Goal: Task Accomplishment & Management: Use online tool/utility

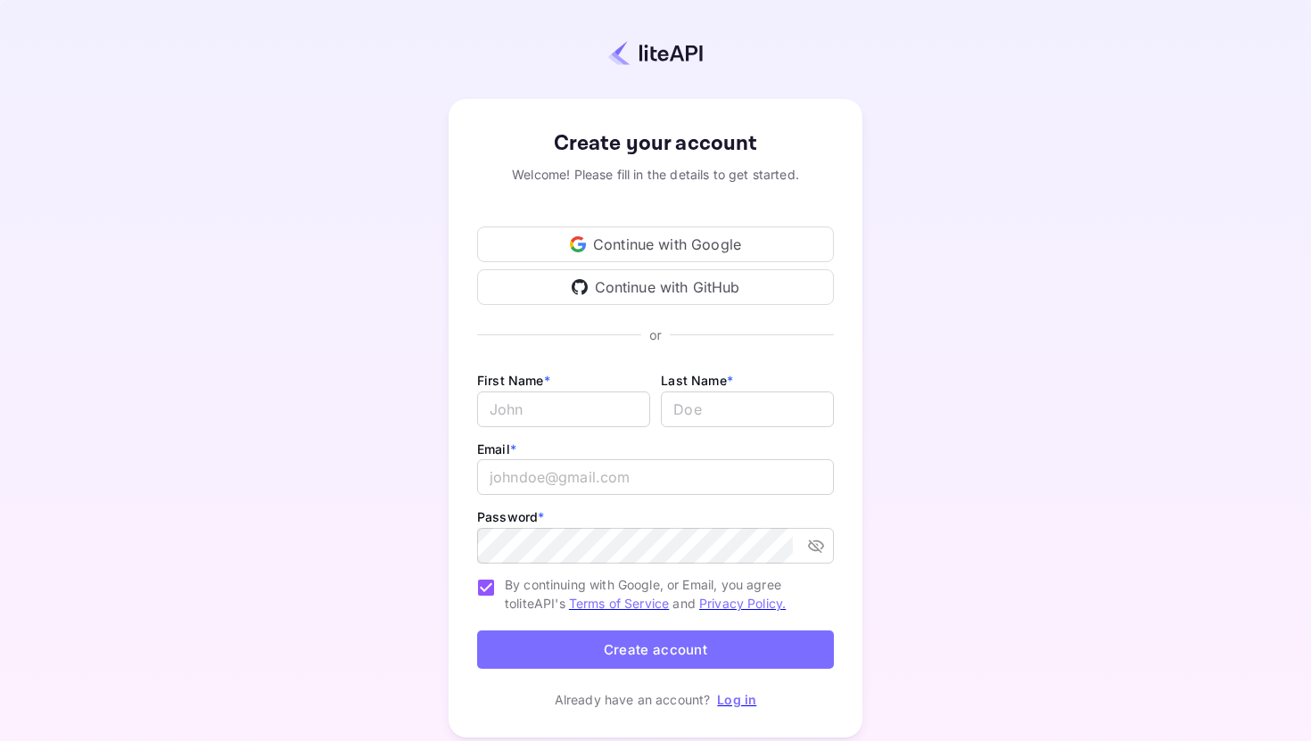
click at [620, 249] on div "Continue with Google" at bounding box center [655, 245] width 357 height 36
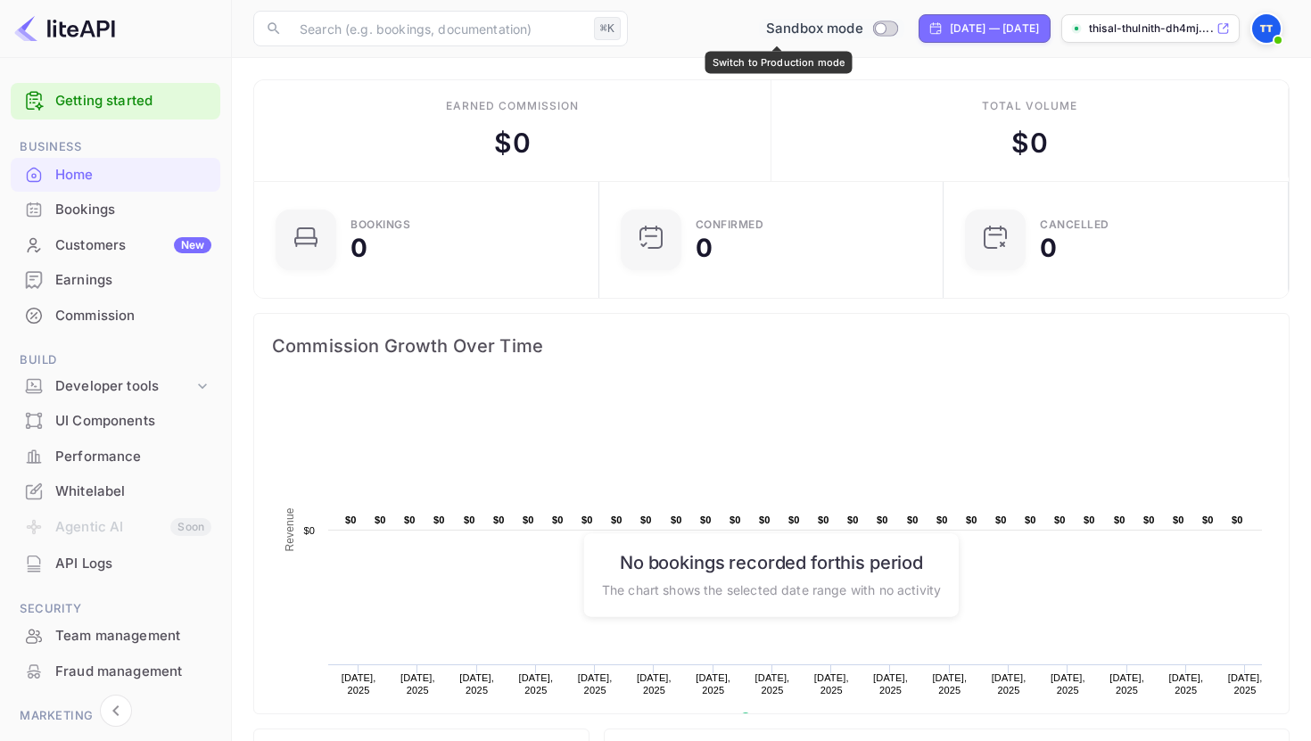
click at [862, 23] on input "Switch to Production mode" at bounding box center [880, 28] width 36 height 12
checkbox input "false"
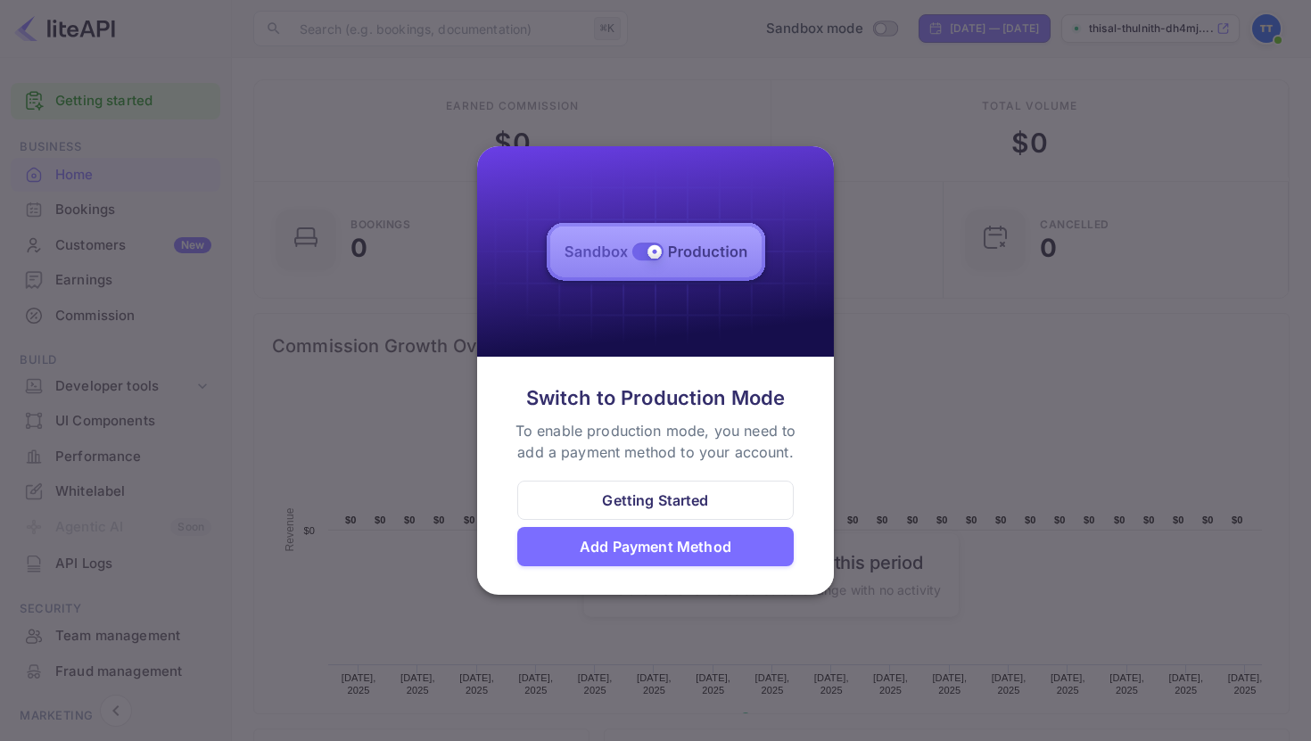
click at [928, 325] on div at bounding box center [655, 370] width 1311 height 741
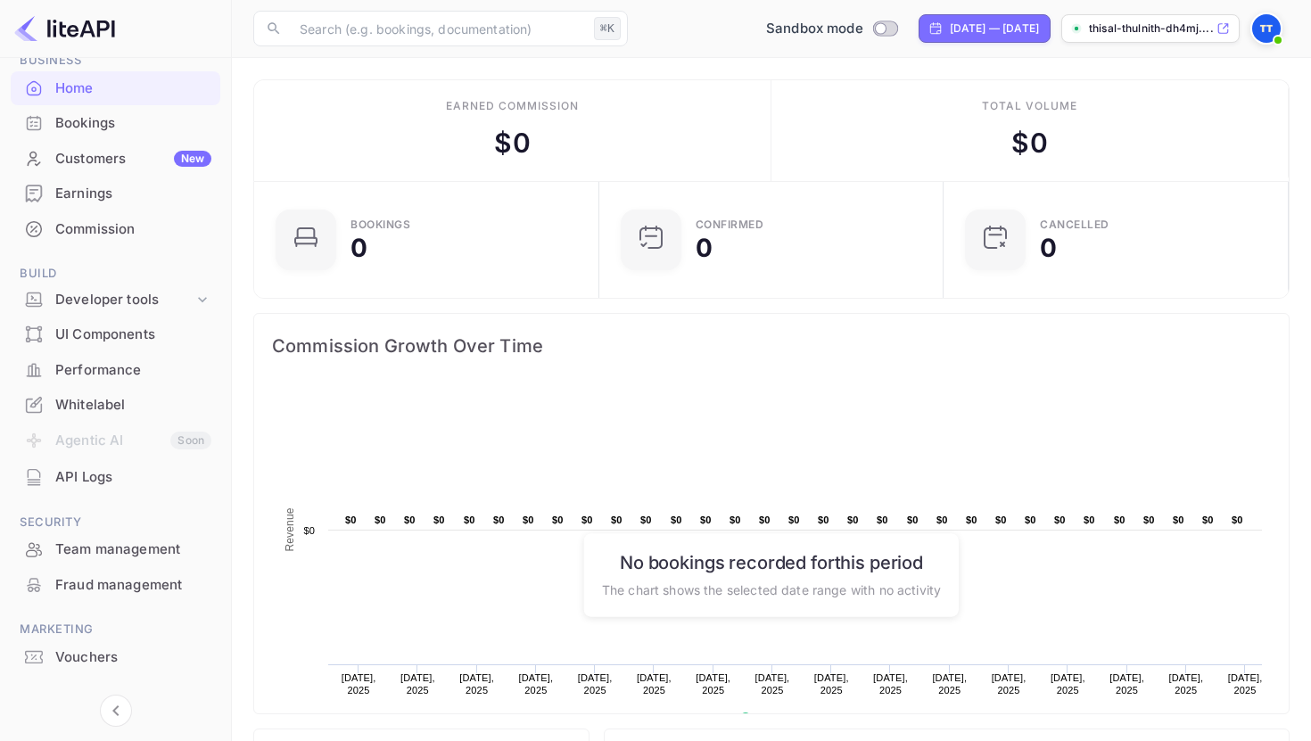
scroll to position [70, 0]
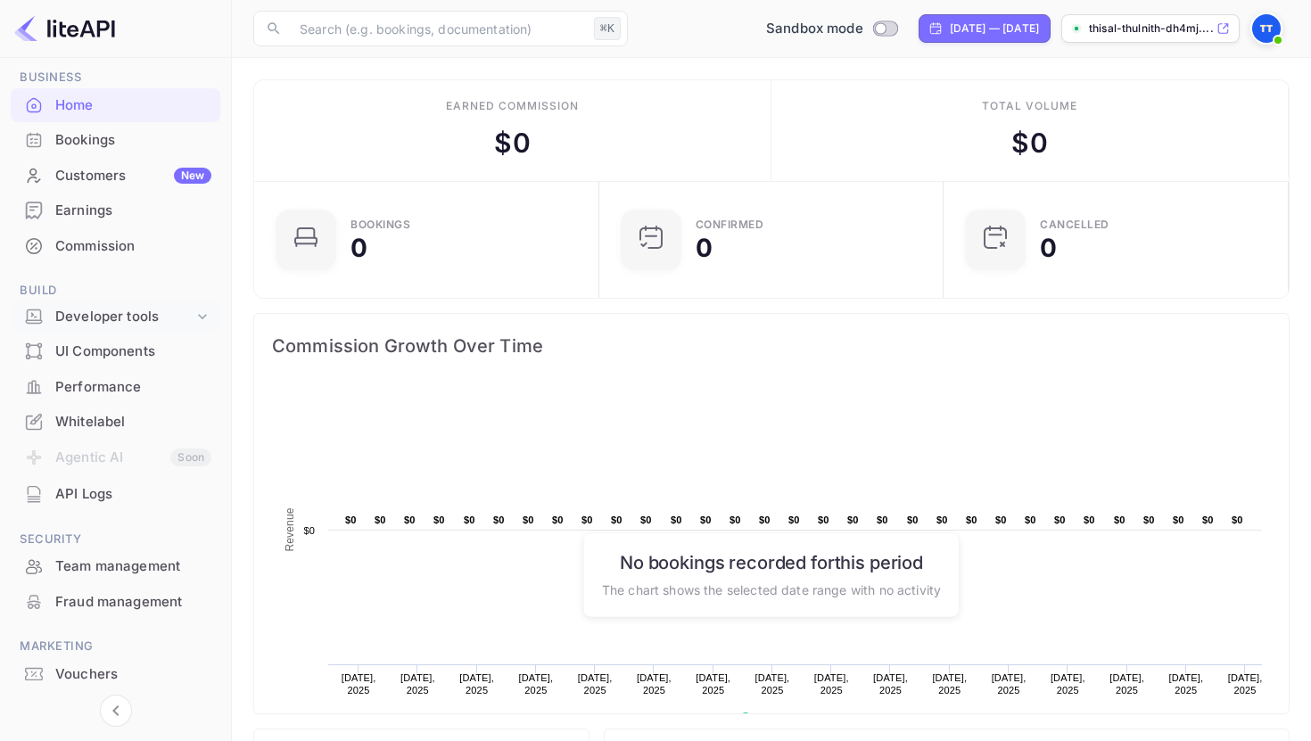
click at [177, 317] on div "Developer tools" at bounding box center [124, 317] width 138 height 21
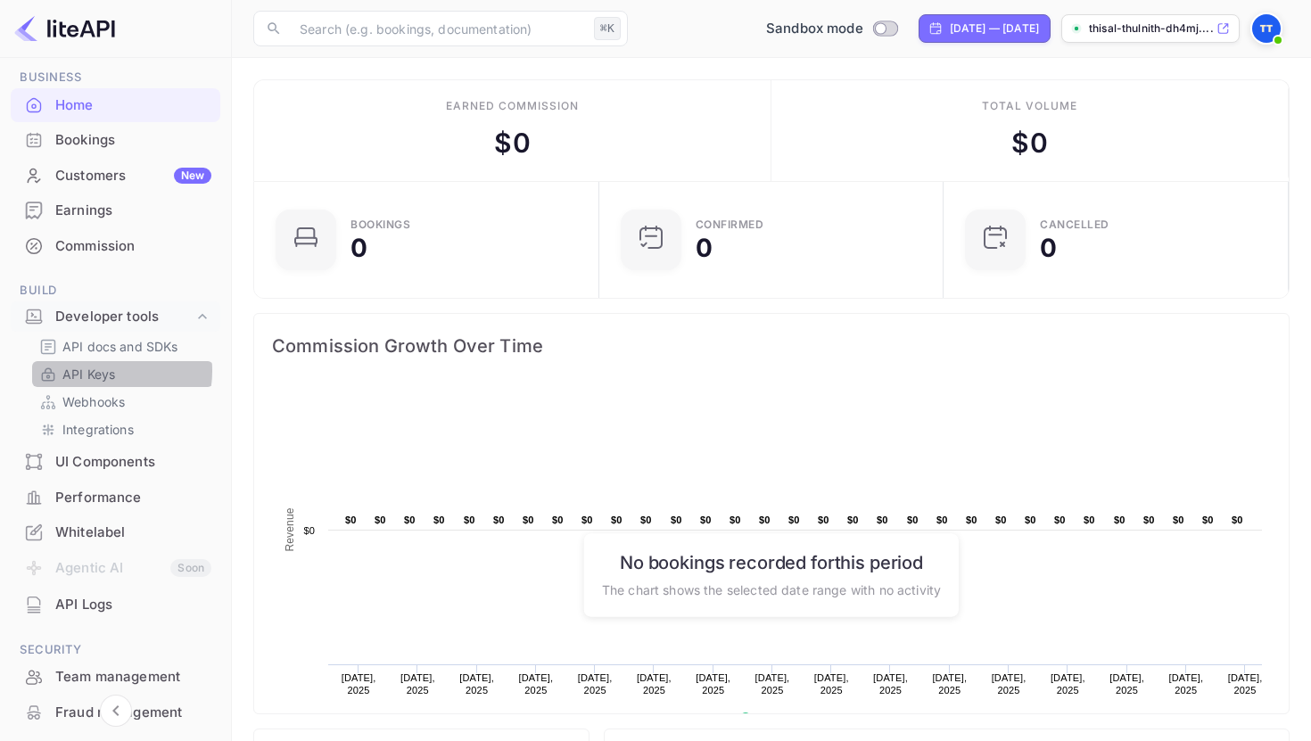
click at [107, 371] on p "API Keys" at bounding box center [88, 374] width 53 height 19
